Goal: Task Accomplishment & Management: Manage account settings

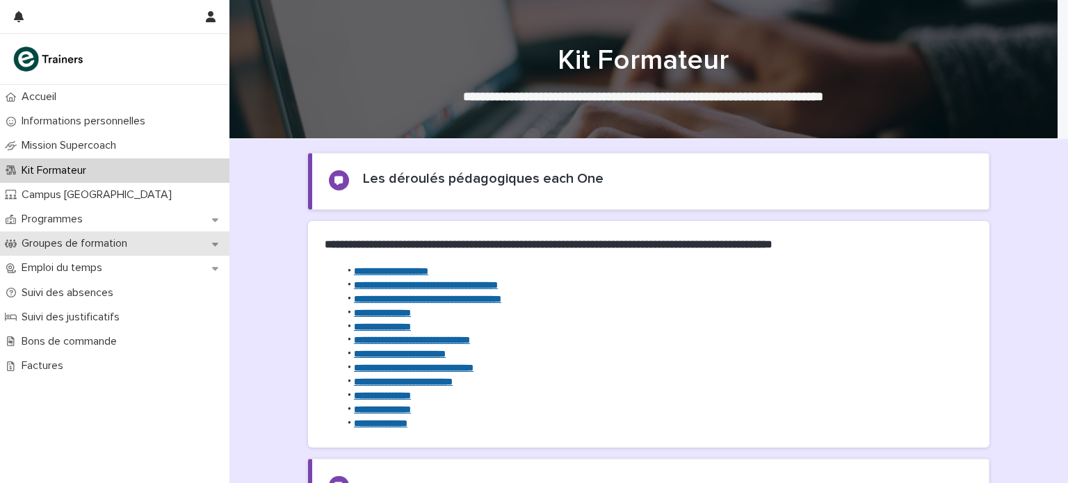
click at [100, 244] on p "Groupes de formation" at bounding box center [77, 243] width 122 height 13
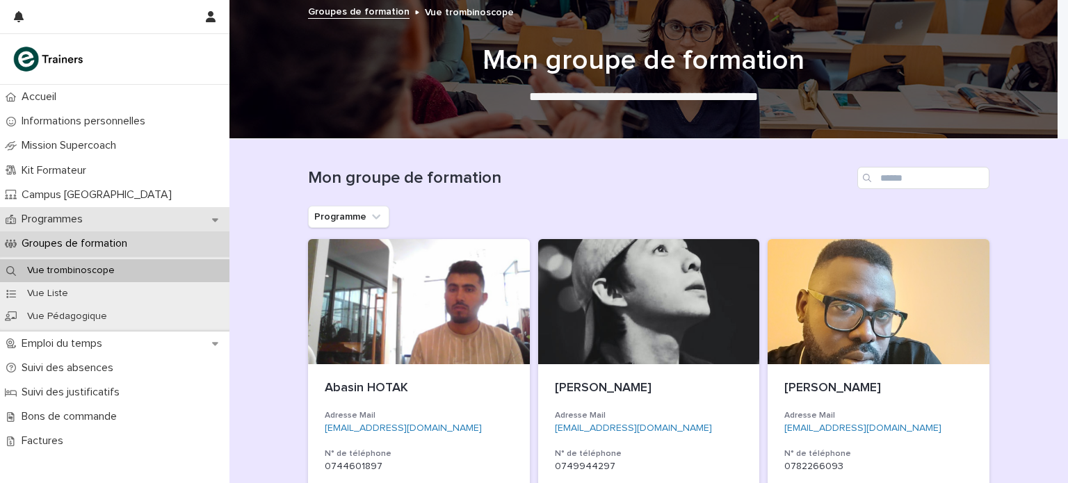
click at [89, 225] on p "Programmes" at bounding box center [55, 219] width 78 height 13
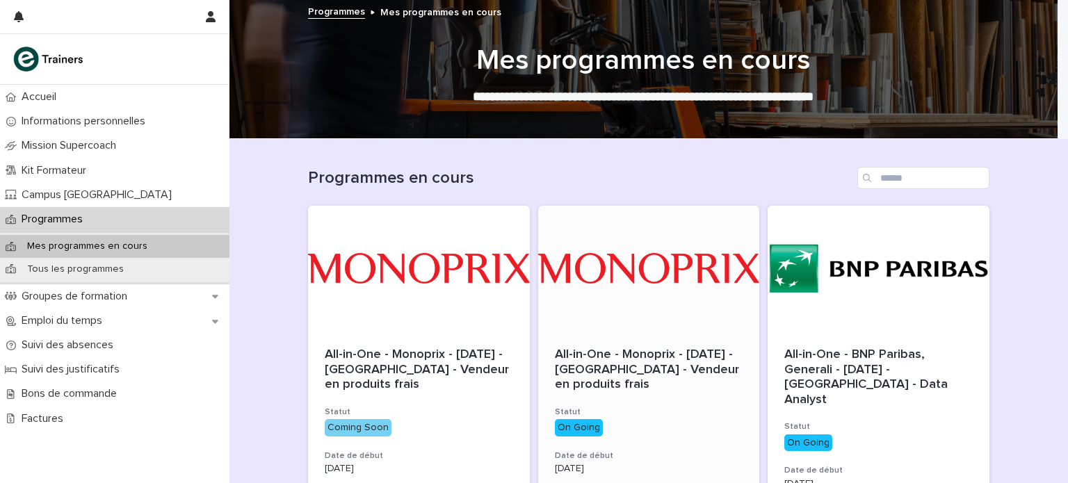
click at [612, 374] on span "All-in-One - Monoprix - [DATE] - [GEOGRAPHIC_DATA] - Vendeur en produits frais" at bounding box center [649, 369] width 188 height 42
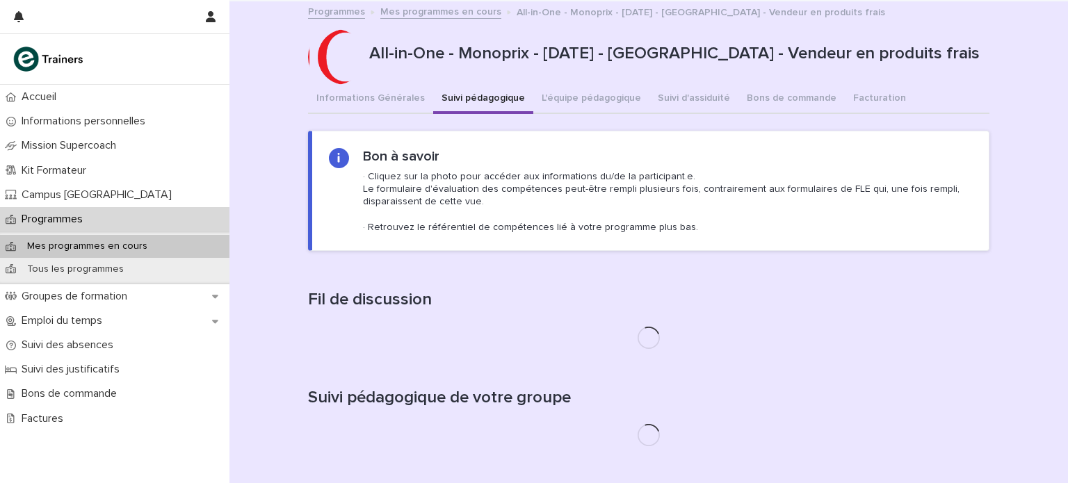
click at [459, 102] on button "Suivi pédagogique" at bounding box center [483, 99] width 100 height 29
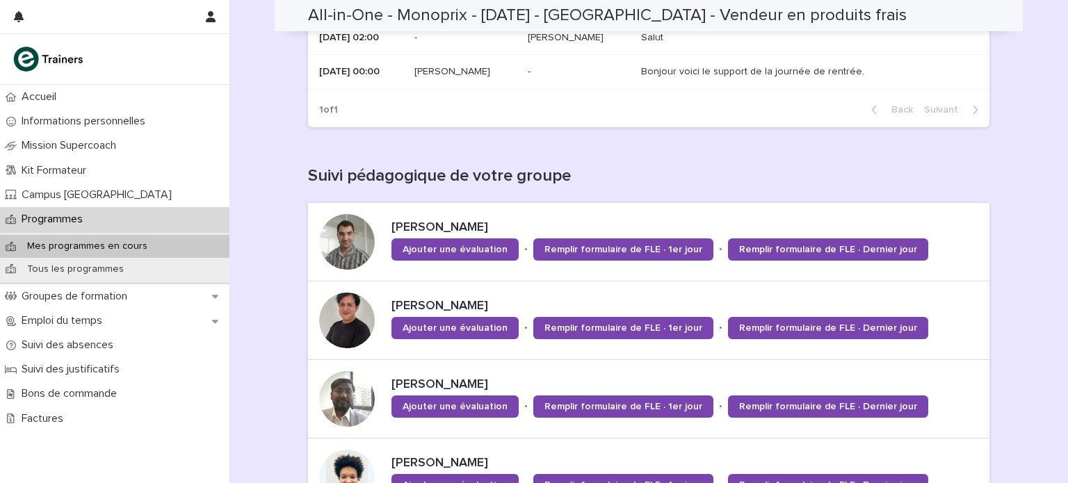
scroll to position [438, 0]
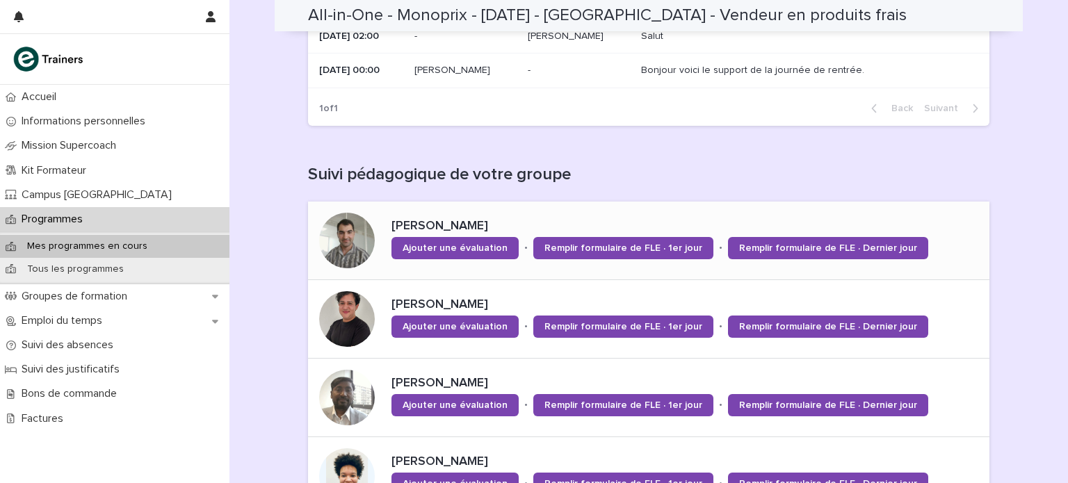
click at [336, 249] on div at bounding box center [347, 241] width 56 height 56
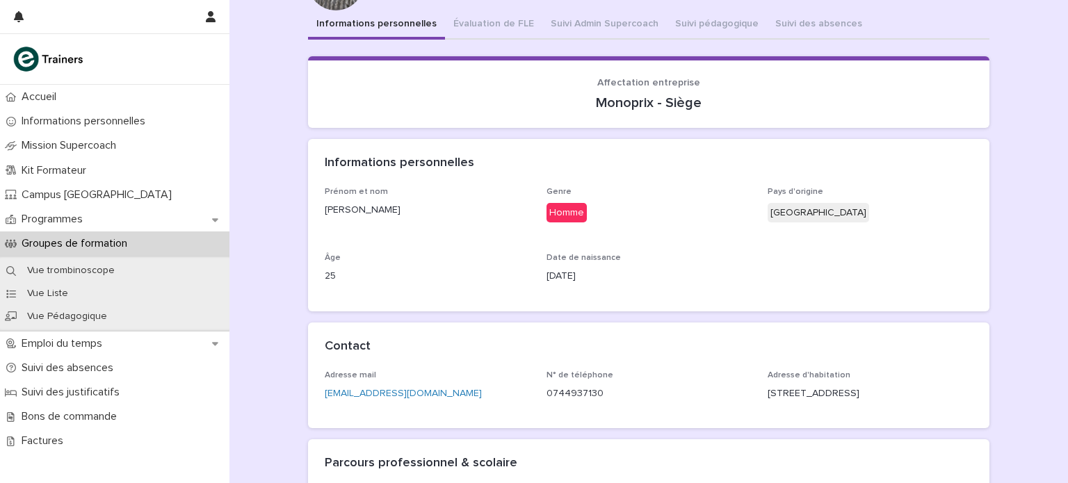
scroll to position [74, 0]
click at [691, 33] on div "Informations personnelles Évaluation de FLE Suivi Admin Supercoach Suivi pédago…" at bounding box center [648, 311] width 681 height 602
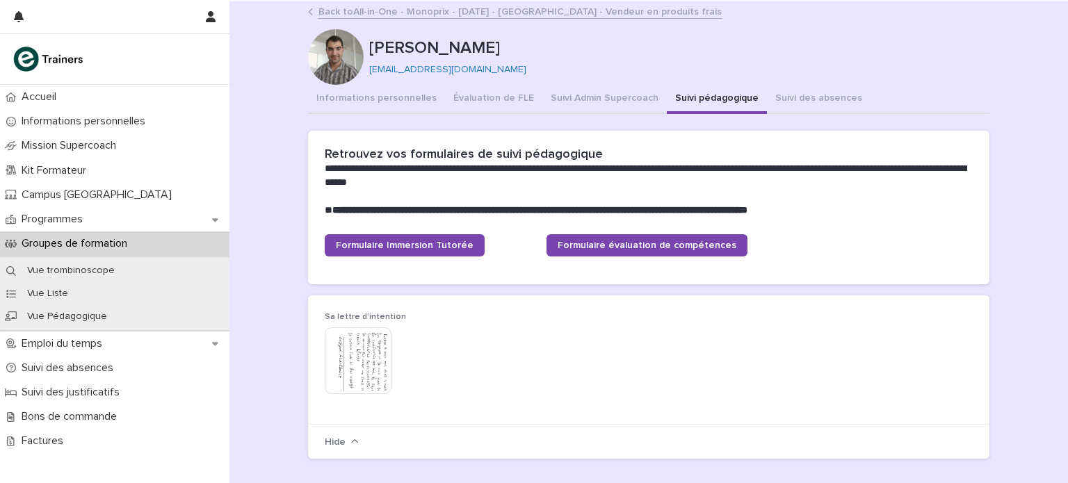
click at [128, 248] on p "Groupes de formation" at bounding box center [77, 243] width 122 height 13
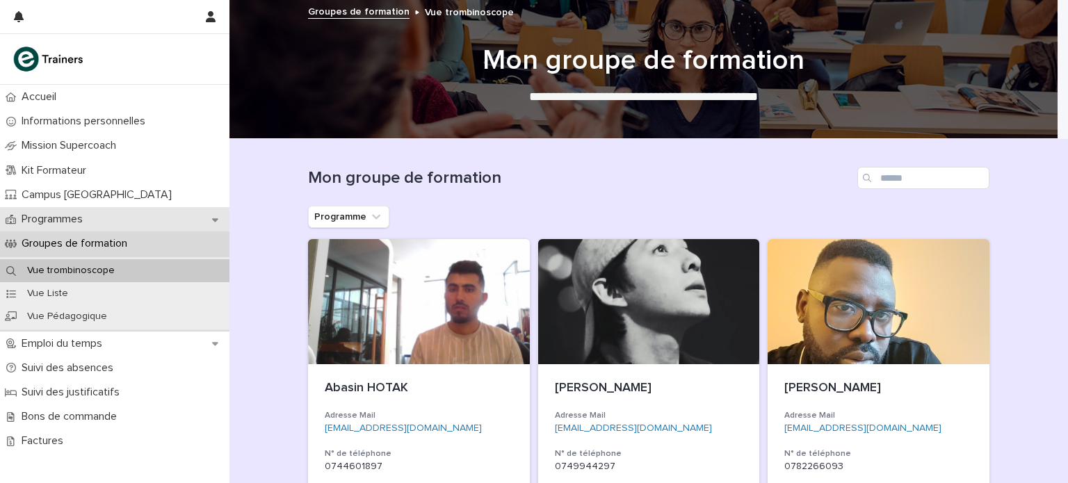
click at [145, 217] on div "Programmes" at bounding box center [114, 219] width 229 height 24
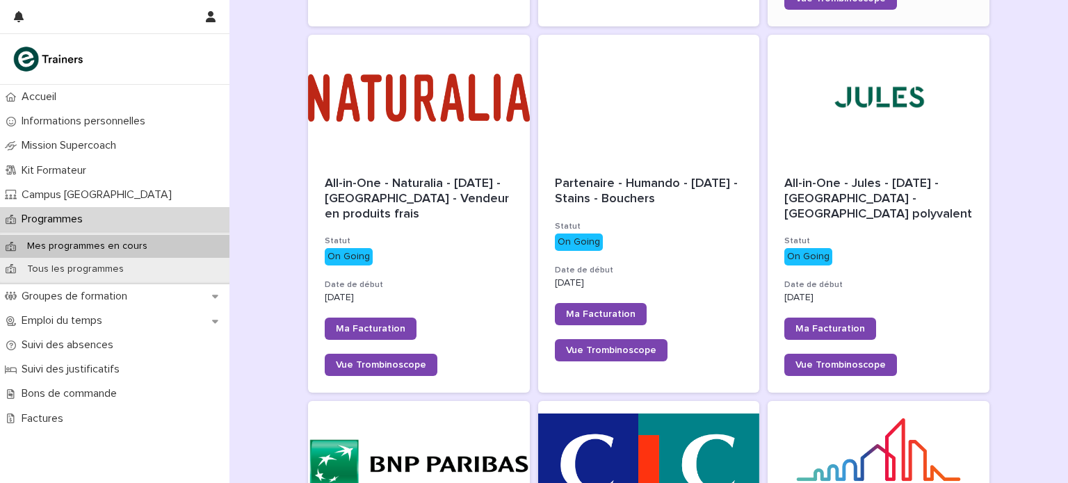
scroll to position [553, 0]
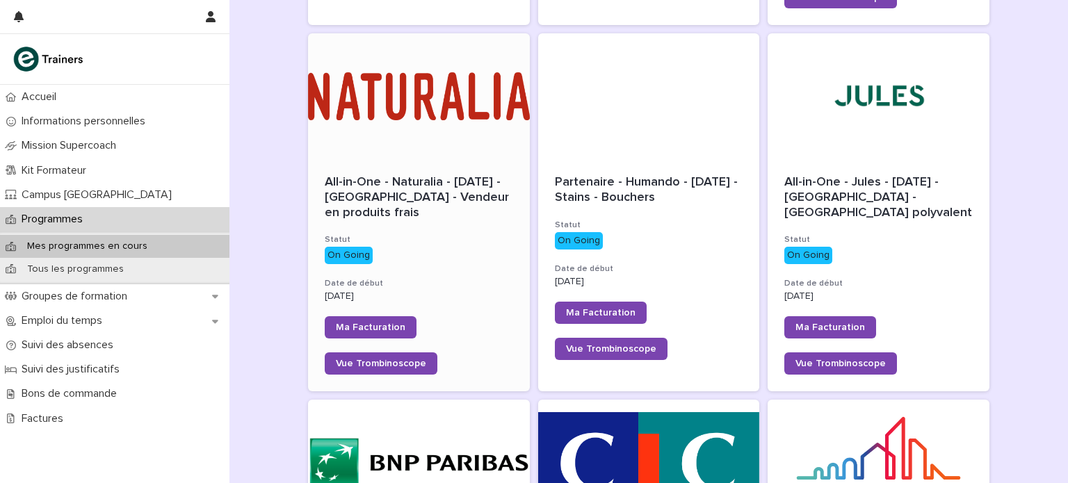
click at [443, 194] on div "All-in-One - Naturalia - [DATE] - [GEOGRAPHIC_DATA] - Vendeur en produits frais" at bounding box center [419, 197] width 188 height 45
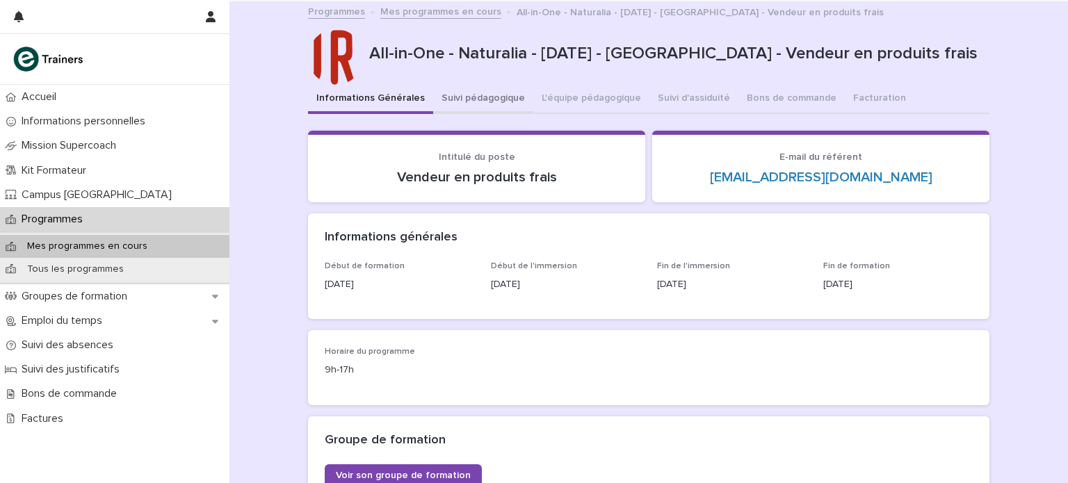
click at [495, 99] on button "Suivi pédagogique" at bounding box center [483, 99] width 100 height 29
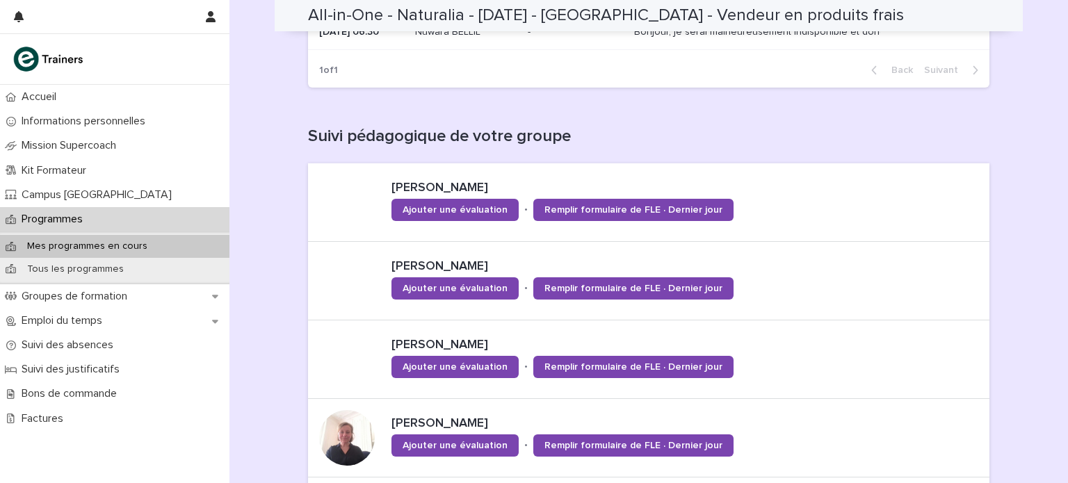
scroll to position [339, 0]
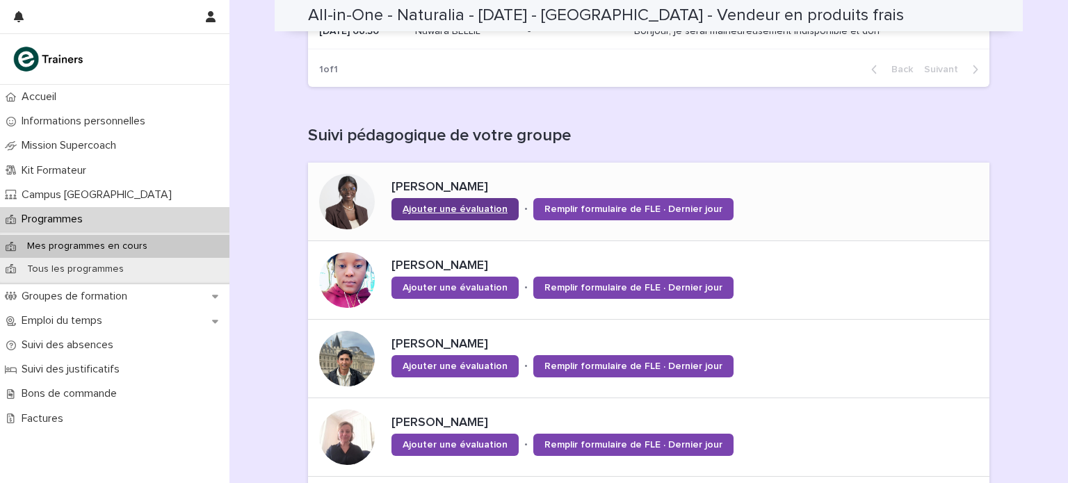
click at [434, 208] on span "Ajouter une évaluation" at bounding box center [455, 209] width 105 height 10
click at [347, 194] on div at bounding box center [347, 202] width 56 height 56
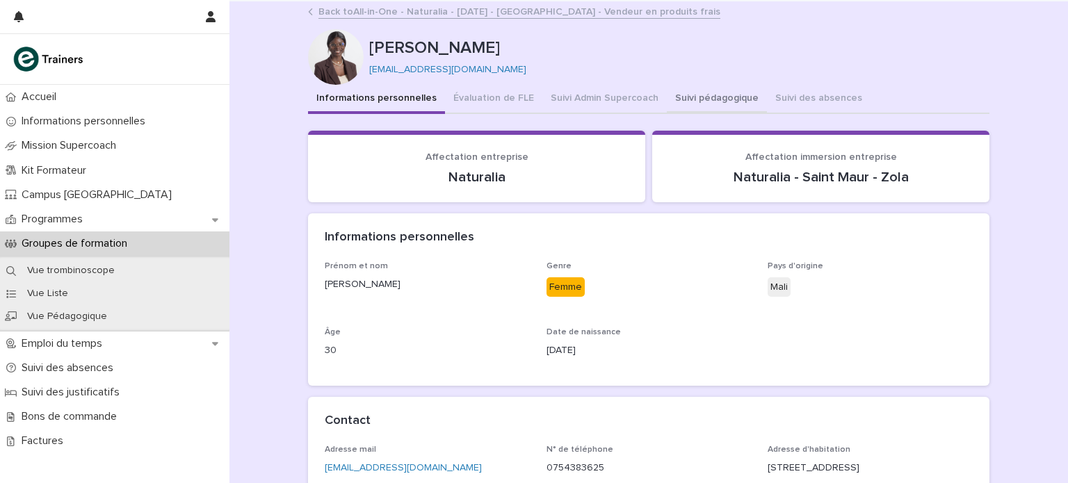
click at [697, 99] on button "Suivi pédagogique" at bounding box center [717, 99] width 100 height 29
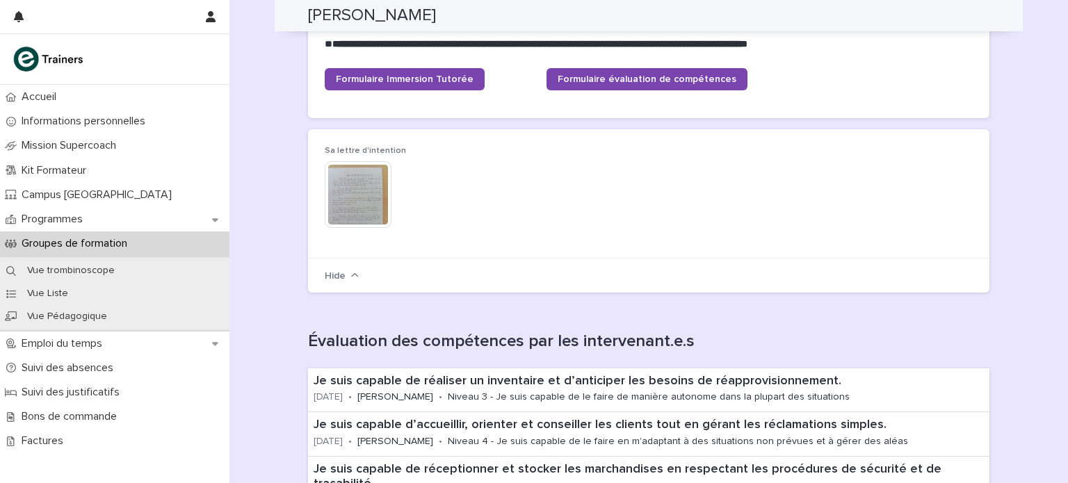
scroll to position [165, 0]
